Goal: Information Seeking & Learning: Learn about a topic

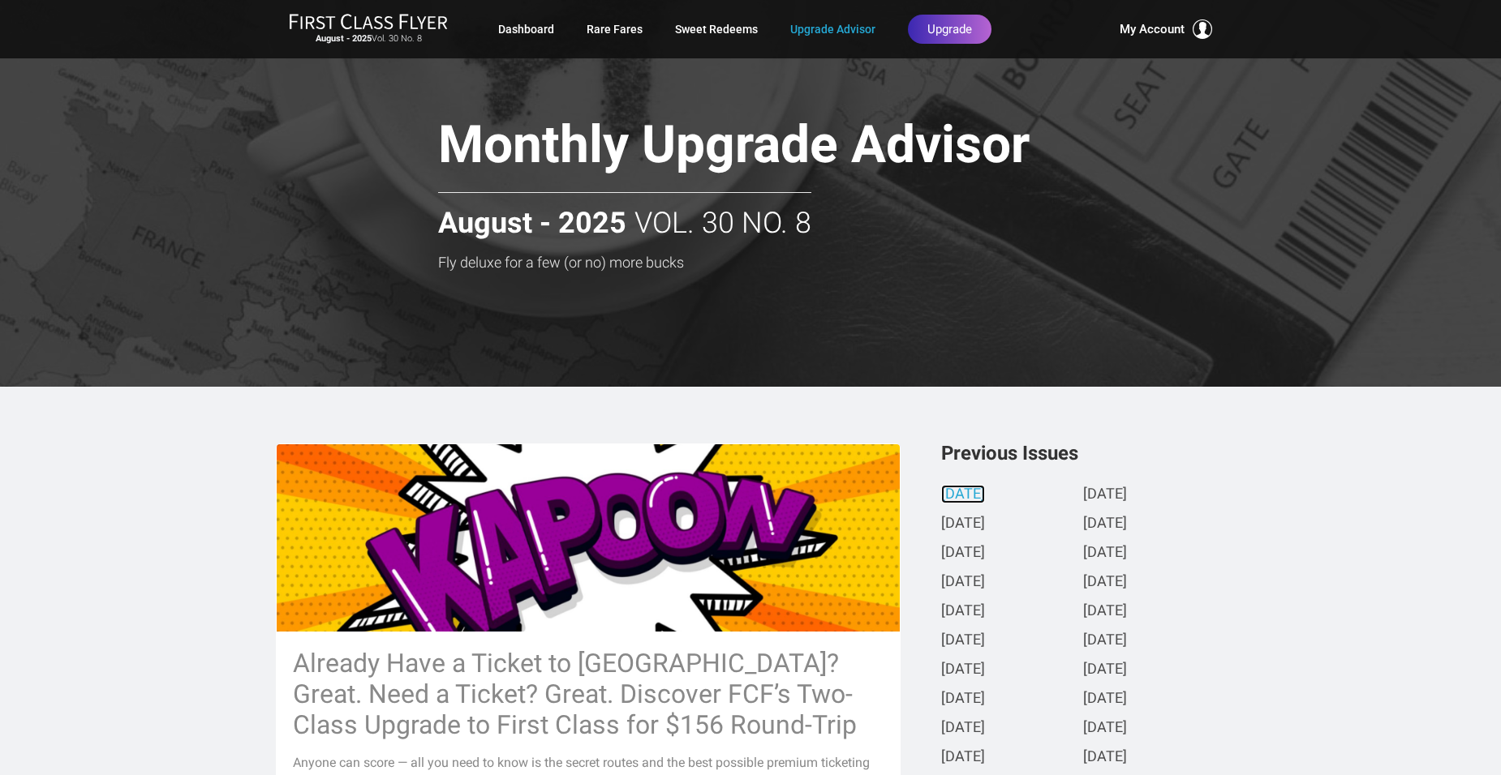
click at [984, 490] on link "[DATE]" at bounding box center [963, 495] width 44 height 17
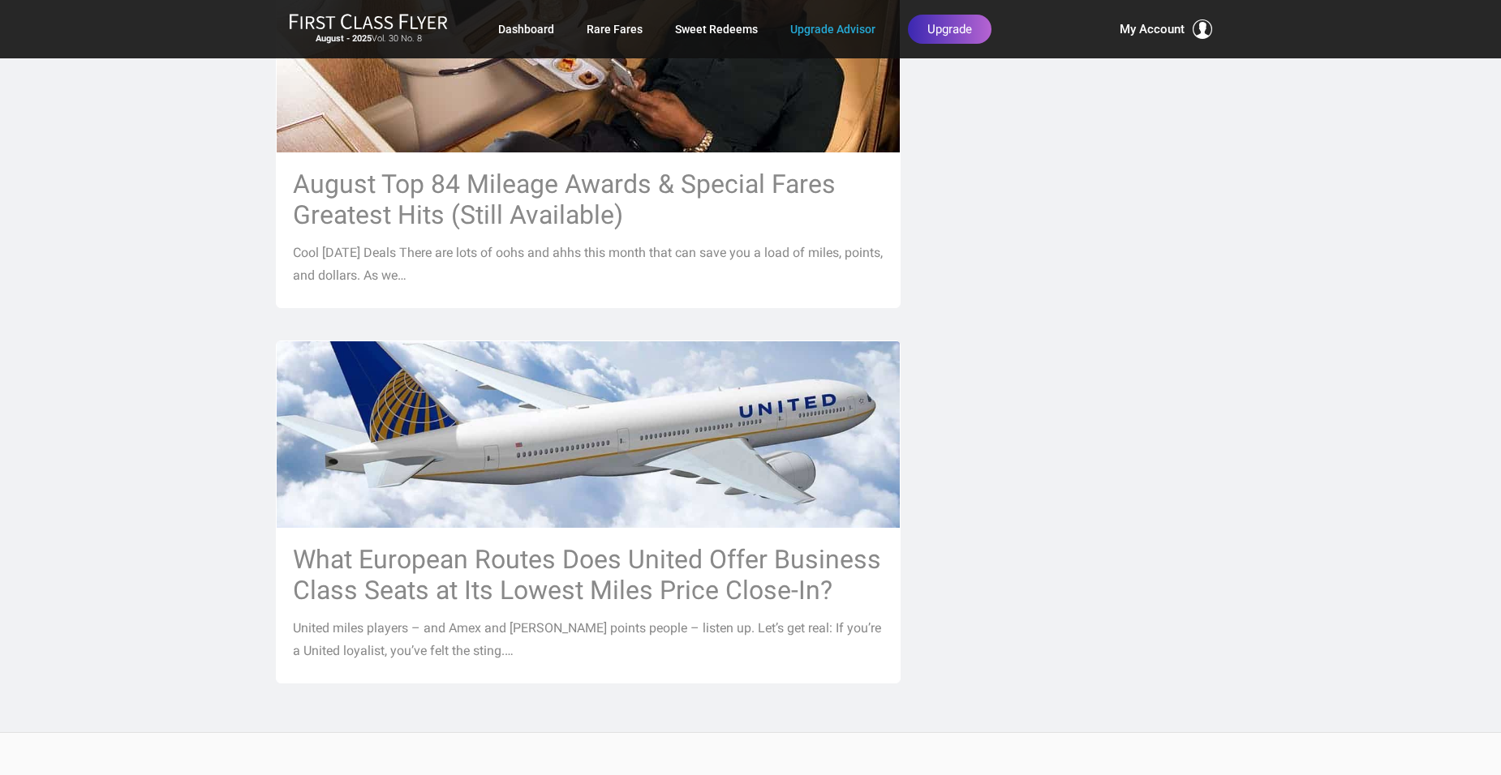
scroll to position [1703, 0]
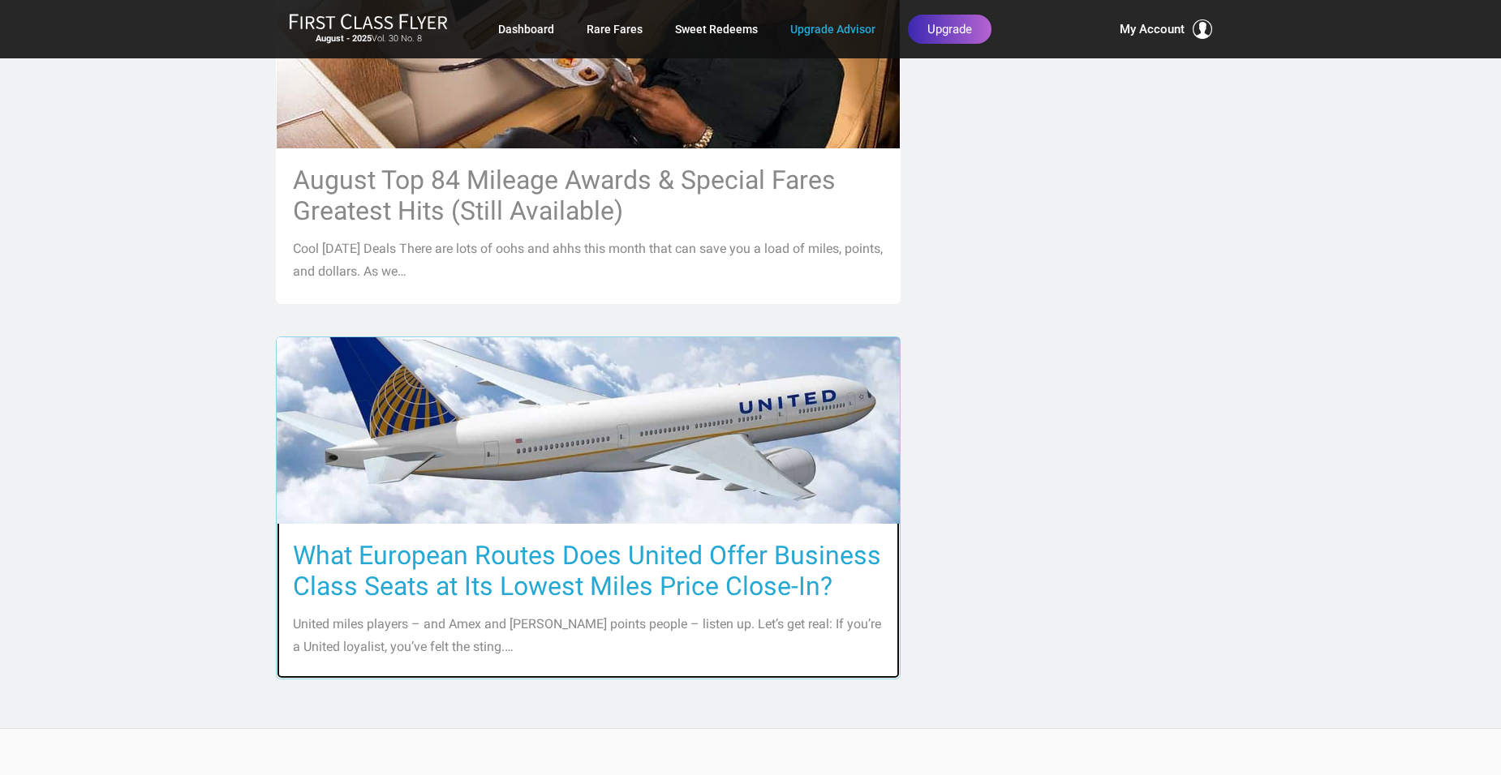
click at [496, 540] on h3 "What European Routes Does United Offer Business Class Seats at Its Lowest Miles…" at bounding box center [588, 571] width 591 height 62
click at [450, 553] on h3 "What European Routes Does United Offer Business Class Seats at Its Lowest Miles…" at bounding box center [588, 571] width 591 height 62
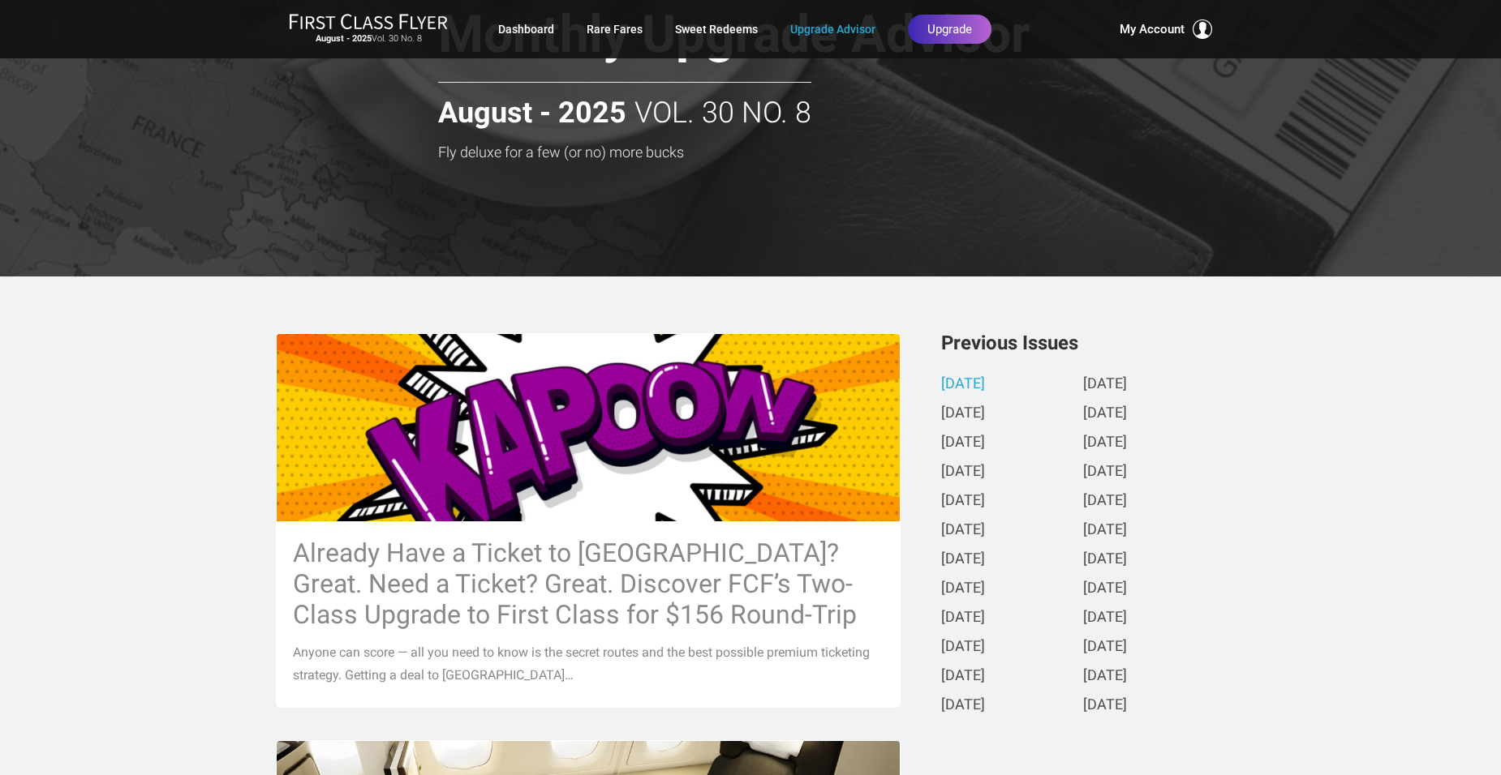
scroll to position [81, 0]
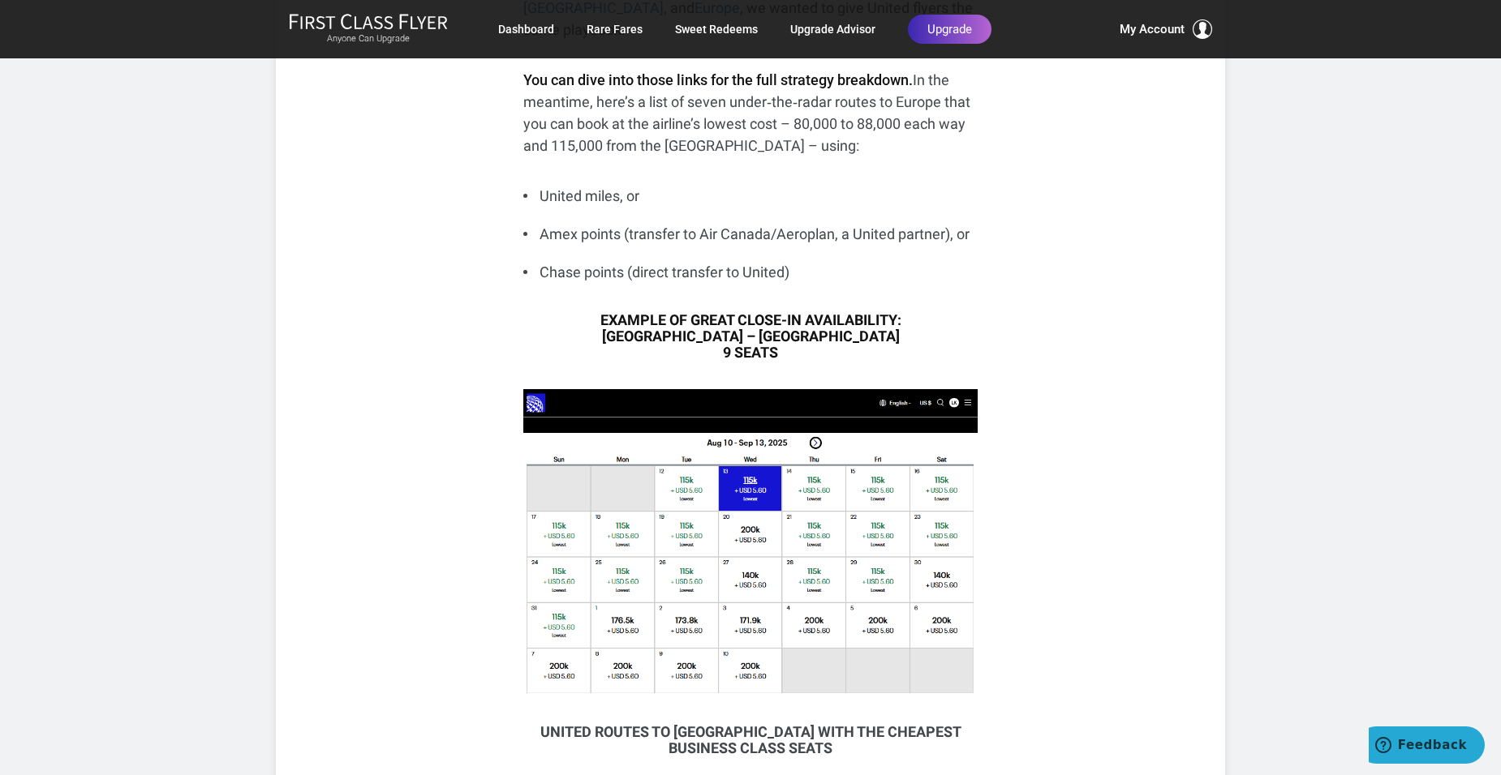
scroll to position [1136, 0]
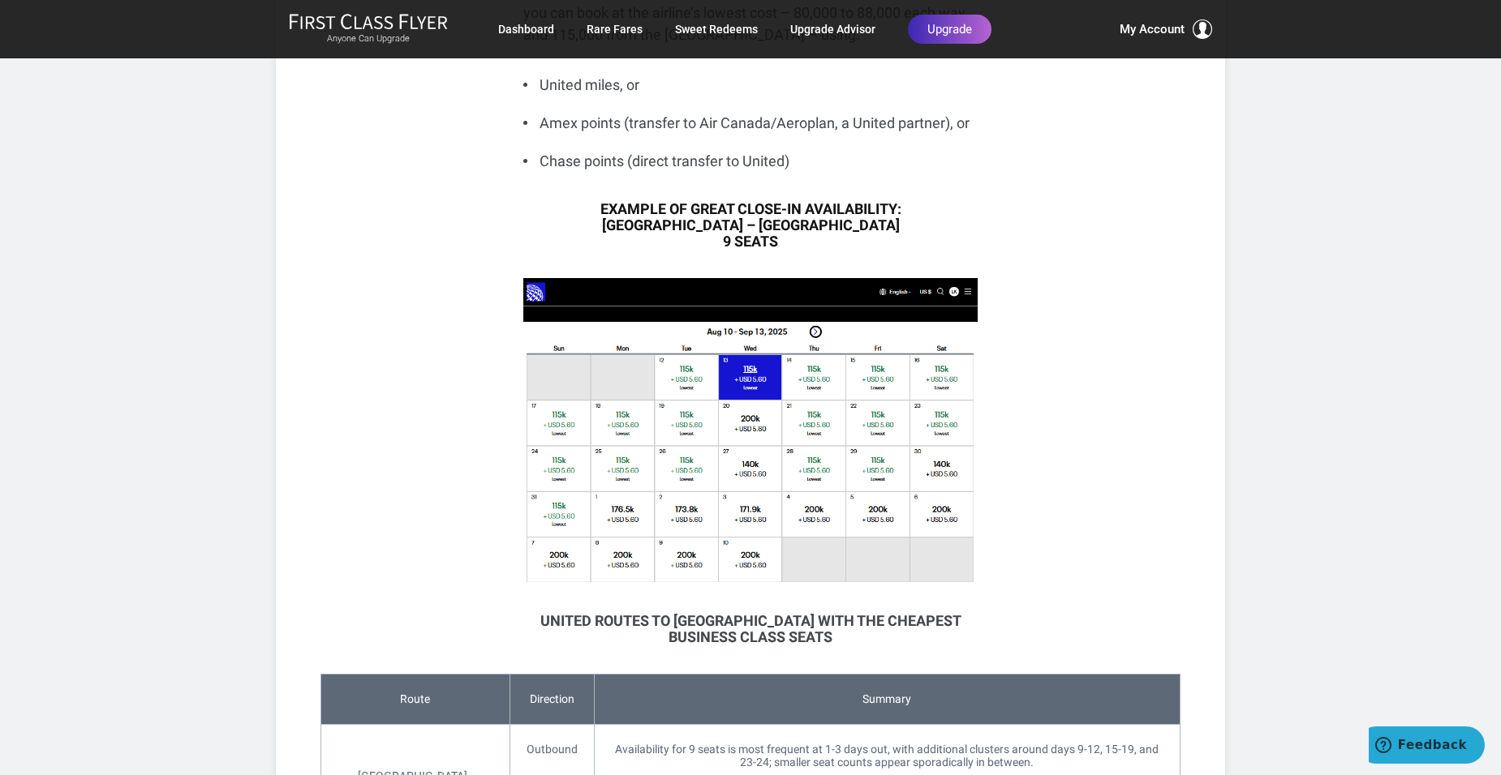
click at [842, 424] on img at bounding box center [750, 431] width 454 height 307
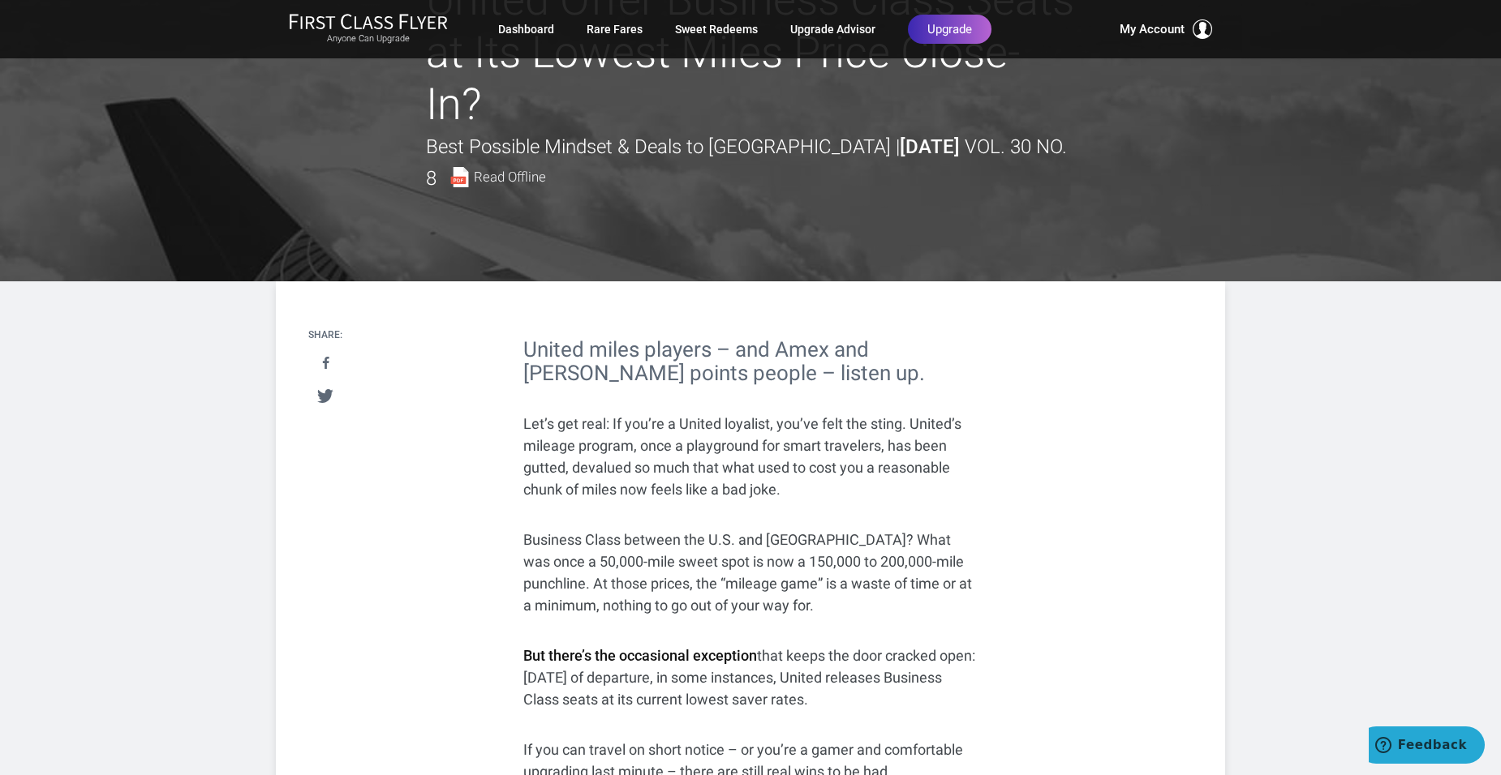
scroll to position [162, 0]
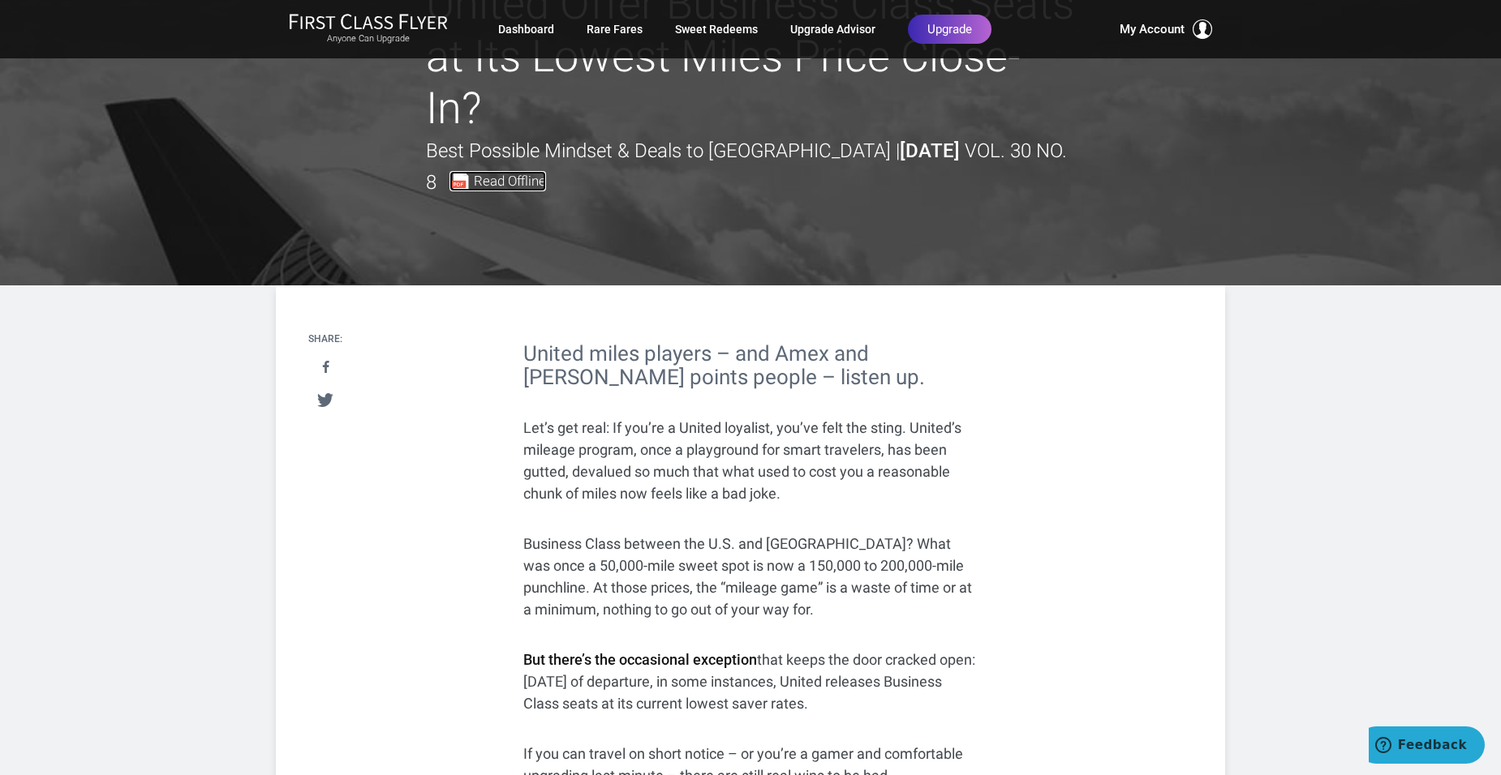
click at [503, 175] on span "Read Offline" at bounding box center [510, 181] width 72 height 14
click at [449, 183] on img at bounding box center [459, 181] width 20 height 20
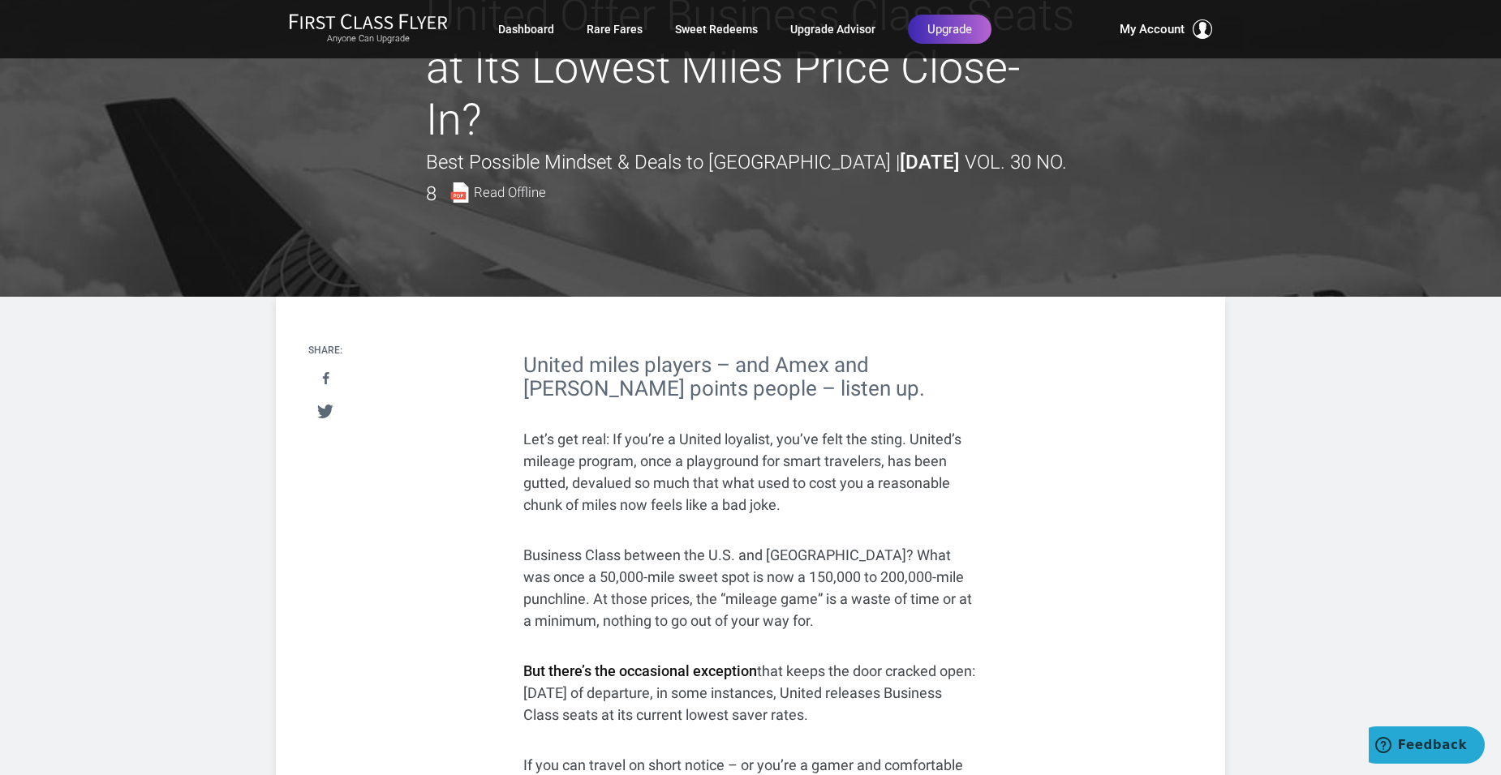
scroll to position [0, 0]
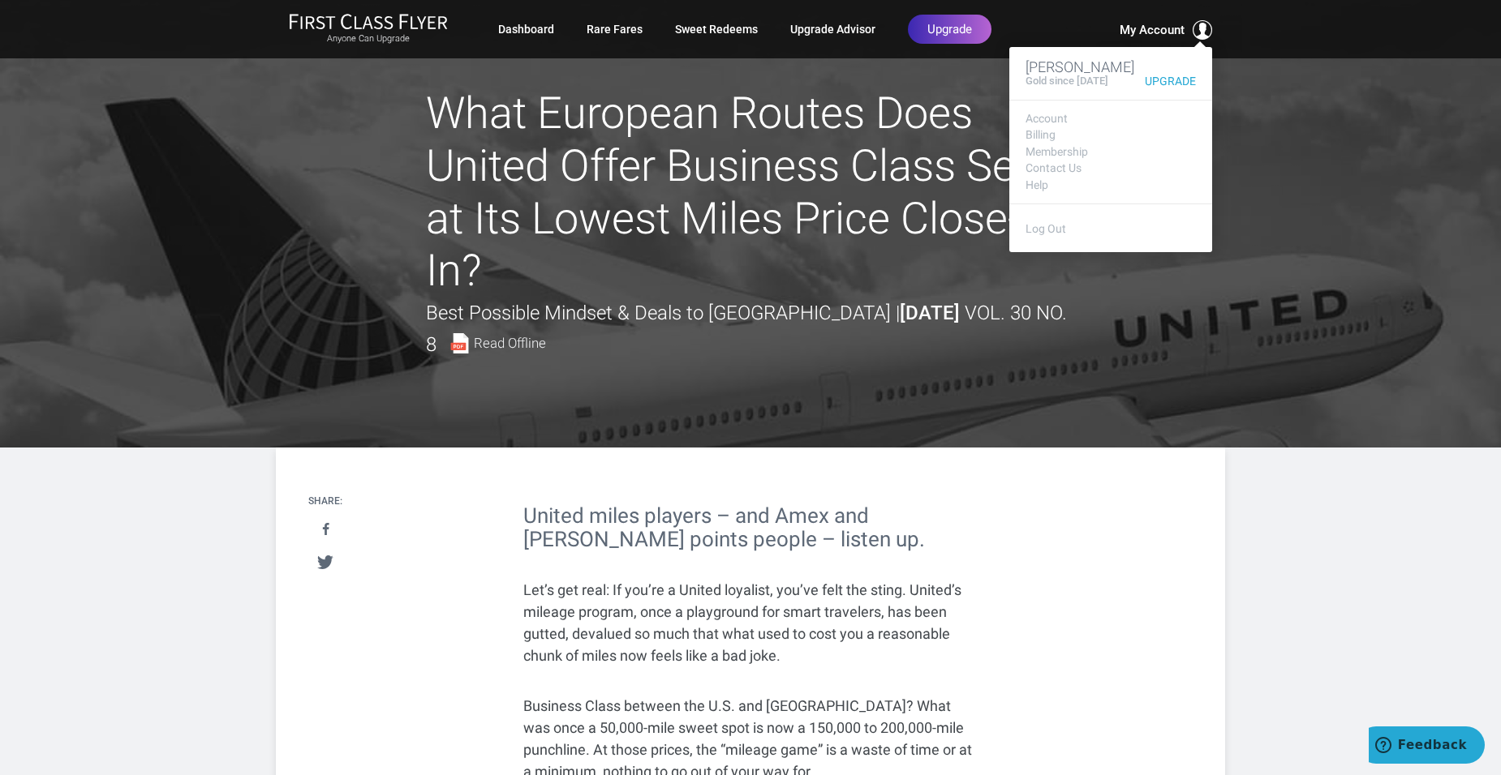
click at [1158, 25] on span "My Account" at bounding box center [1151, 29] width 65 height 19
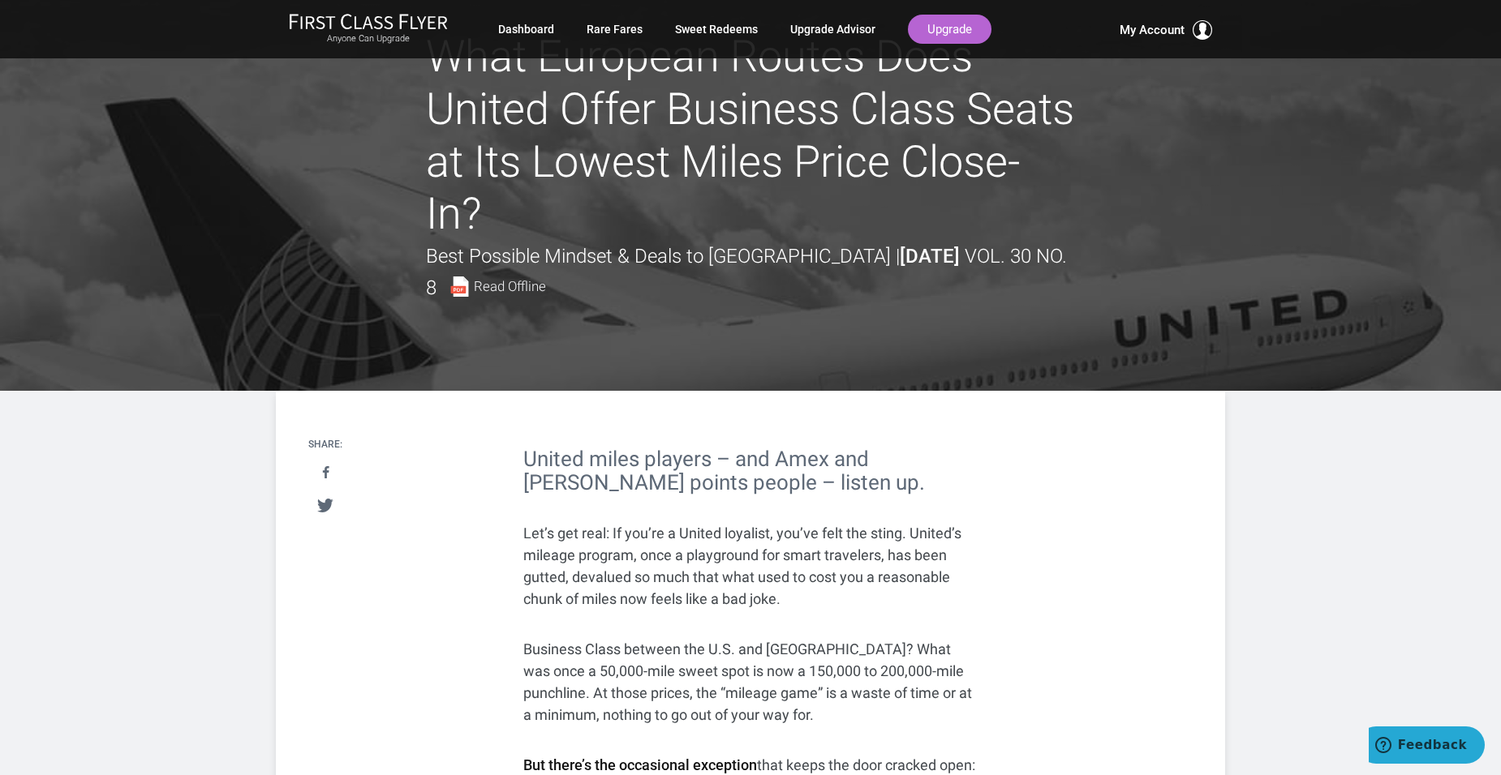
scroll to position [81, 0]
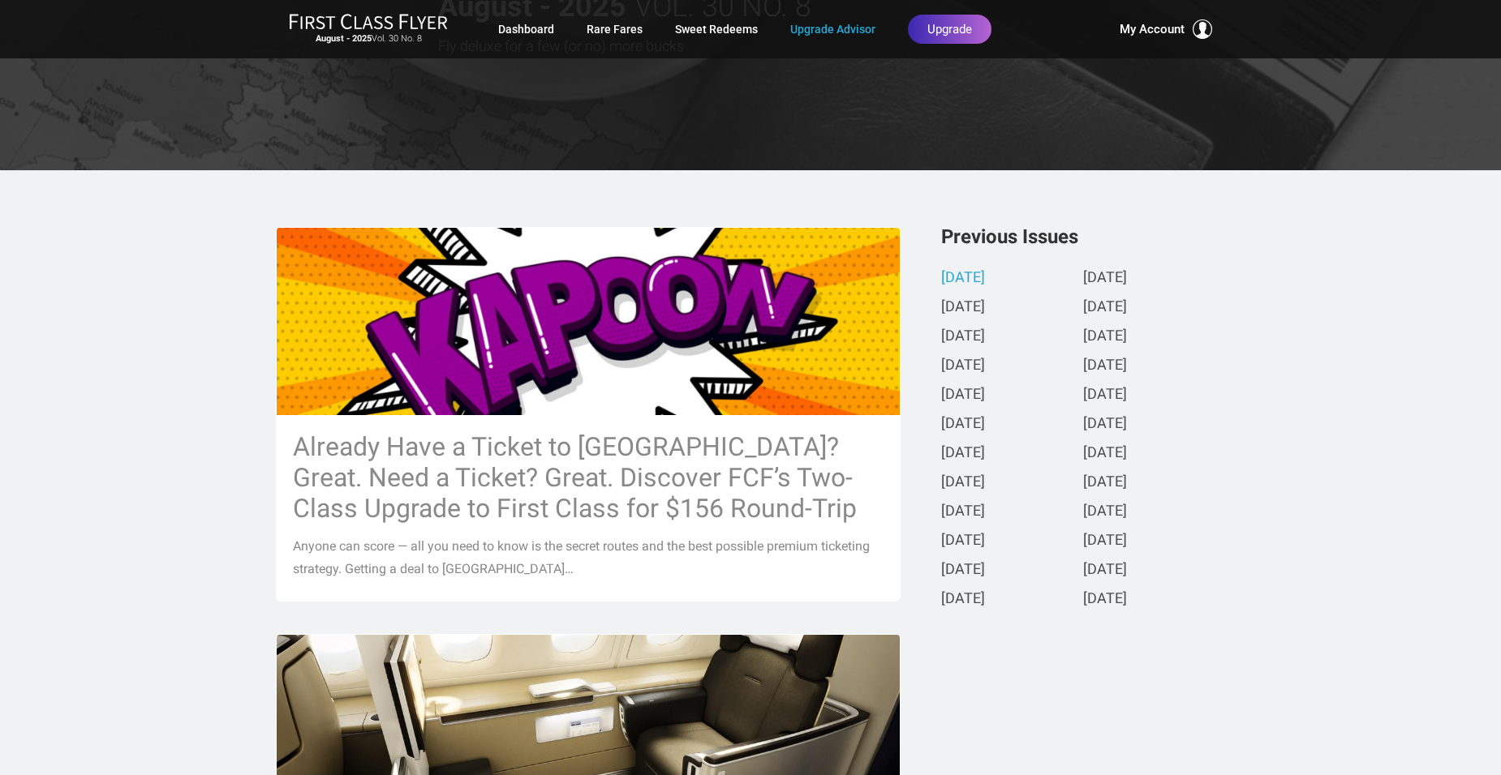
scroll to position [162, 0]
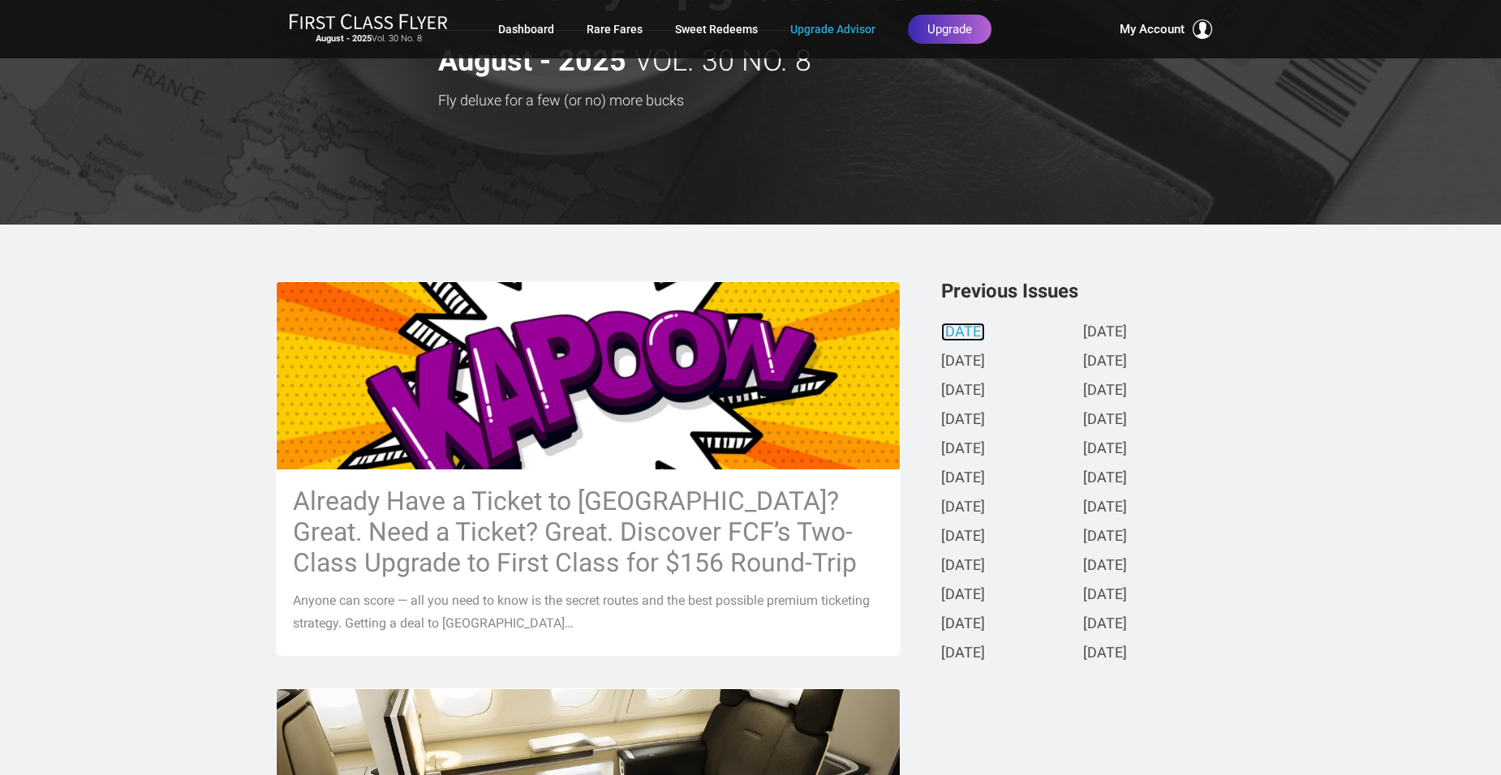
click at [977, 335] on link "[DATE]" at bounding box center [963, 332] width 44 height 17
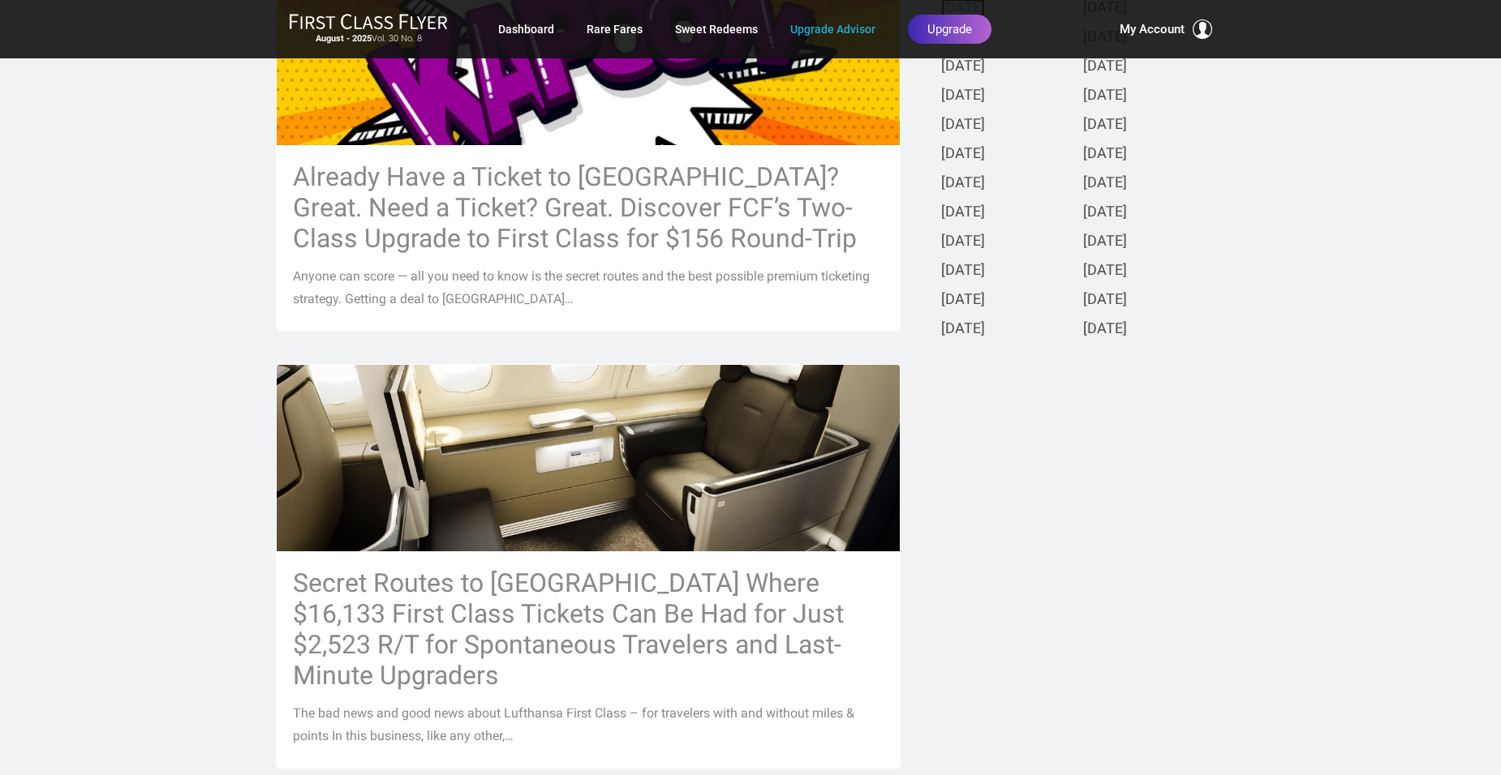
scroll to position [81, 0]
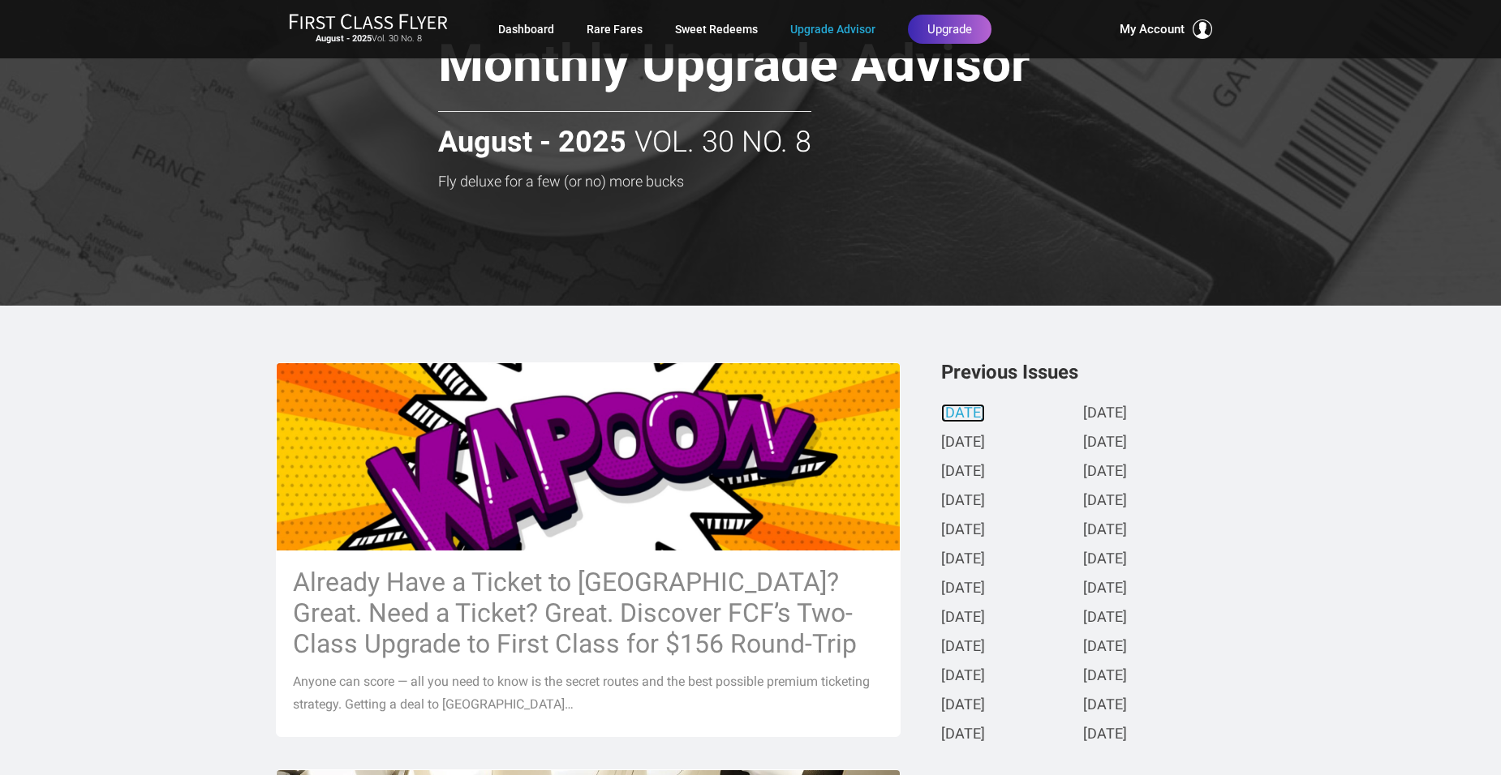
click at [975, 411] on link "[DATE]" at bounding box center [963, 414] width 44 height 17
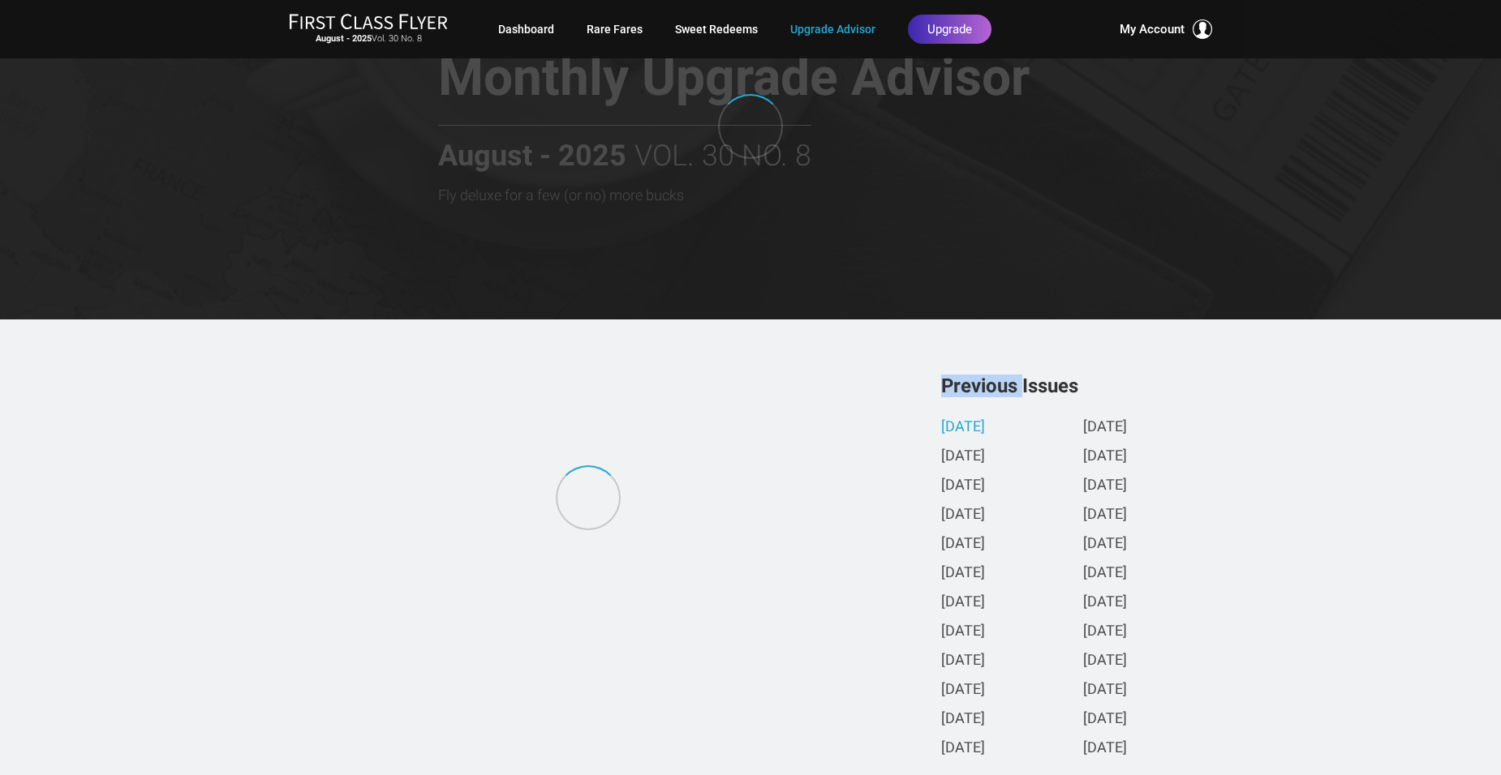
scroll to position [32, 0]
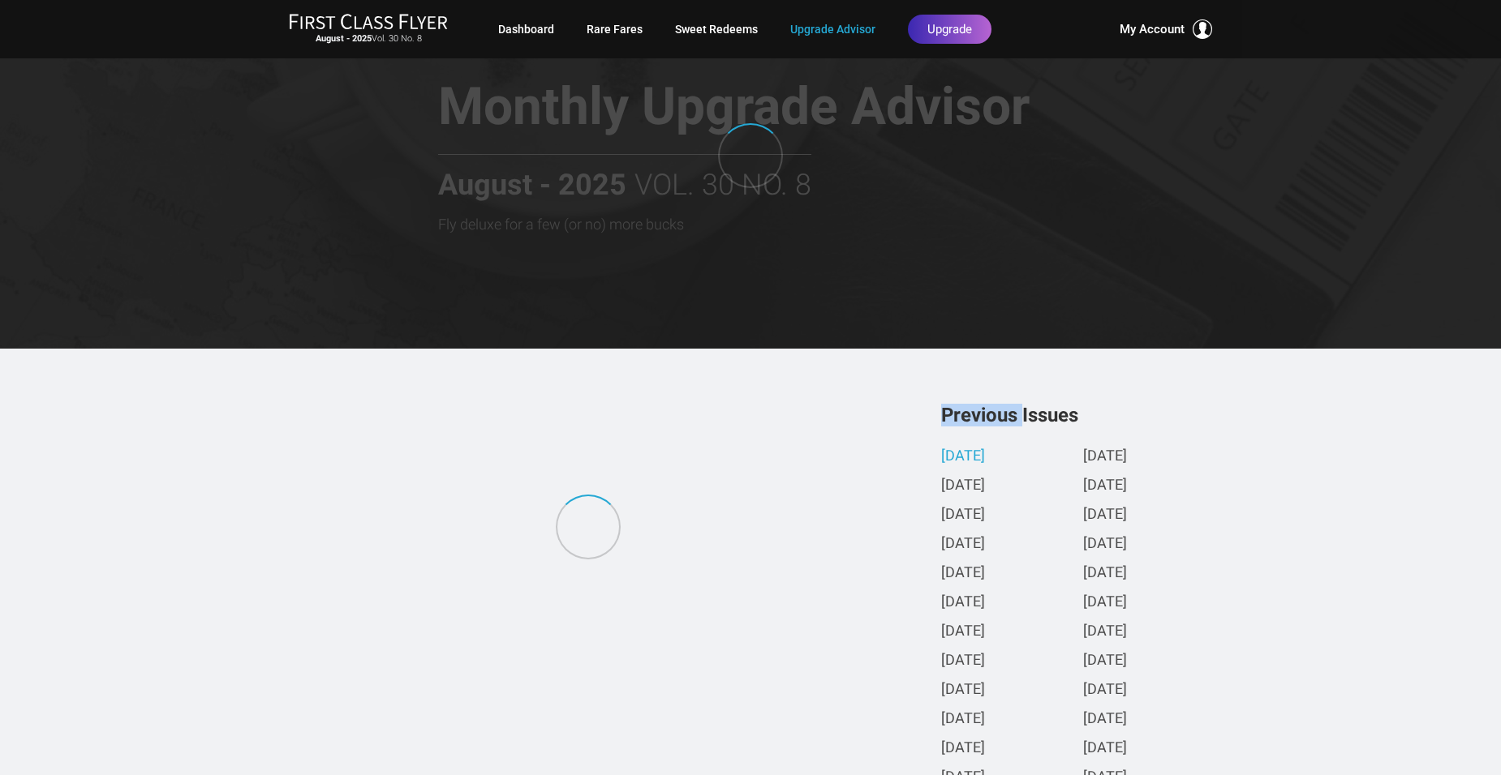
click at [975, 411] on div "Previous Issues August 2025 July 2025 June 2025 May 2025 April 2025 March 2025 …" at bounding box center [1083, 600] width 284 height 389
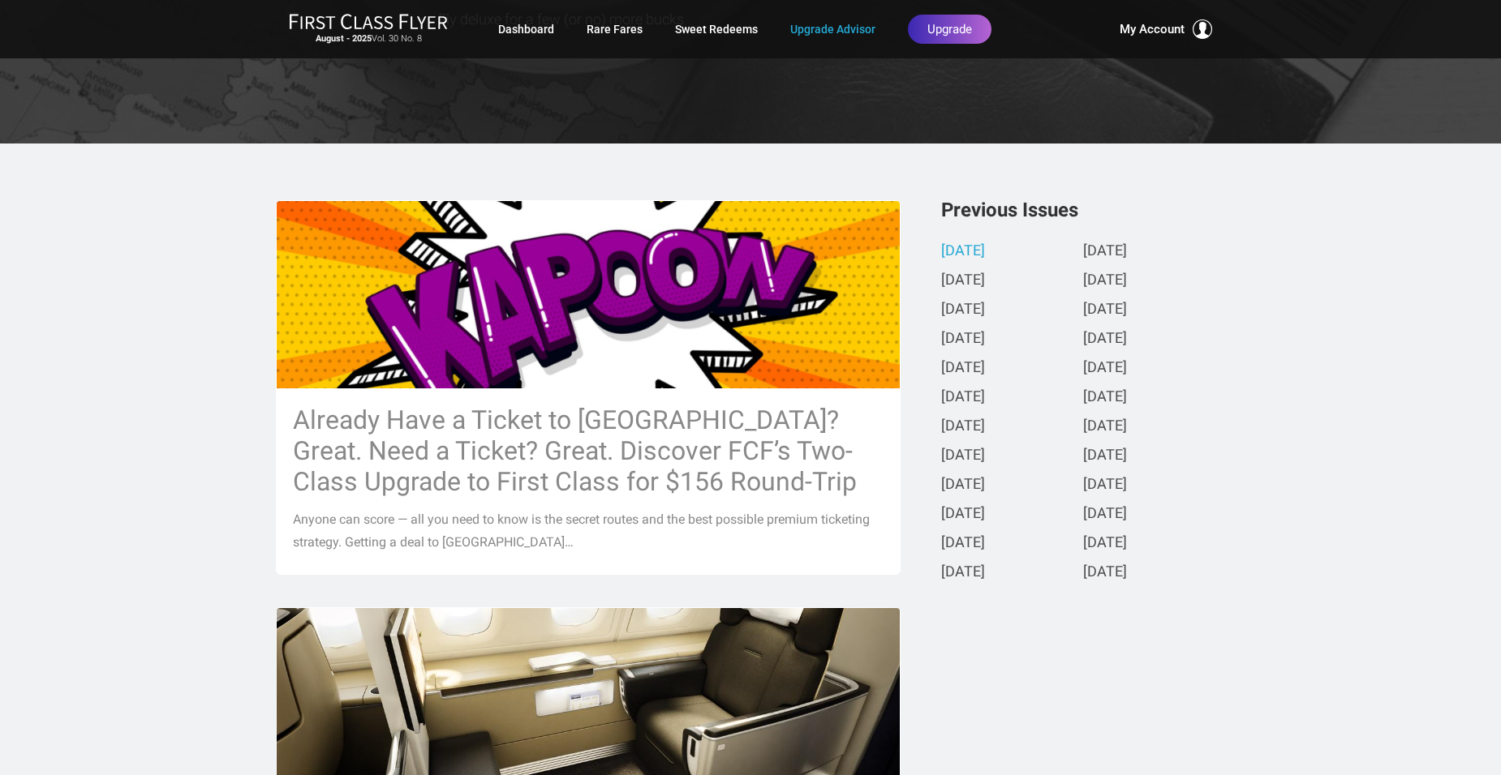
scroll to position [0, 0]
